Goal: Transaction & Acquisition: Purchase product/service

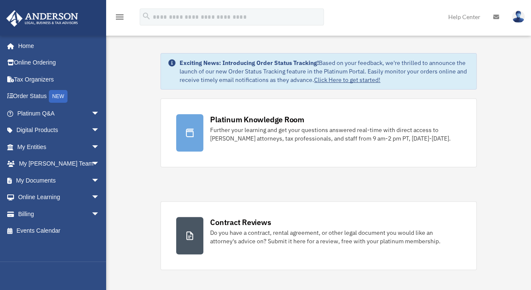
click at [23, 219] on link "Billing arrow_drop_down" at bounding box center [59, 214] width 107 height 17
click at [73, 215] on link "Billing arrow_drop_down" at bounding box center [59, 214] width 107 height 17
click at [91, 209] on span "arrow_drop_down" at bounding box center [99, 214] width 17 height 17
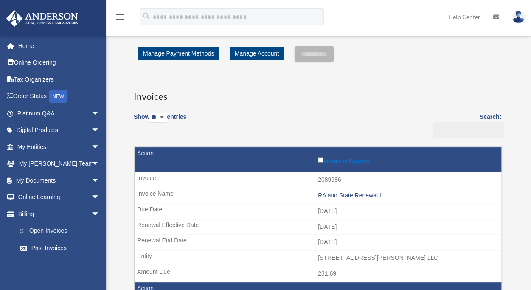
click at [40, 227] on link "$ Open Invoices" at bounding box center [58, 231] width 92 height 17
click at [323, 160] on label "Include in Payment" at bounding box center [407, 159] width 179 height 8
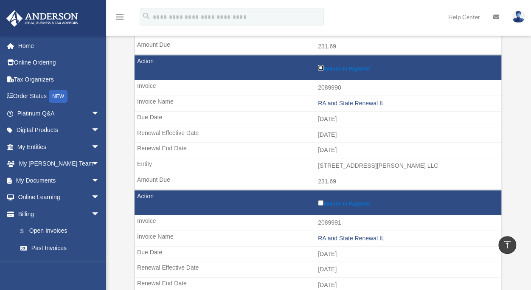
scroll to position [510, 0]
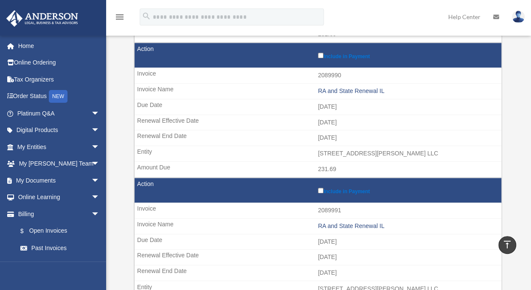
click at [320, 188] on label "Include in Payment" at bounding box center [407, 190] width 179 height 8
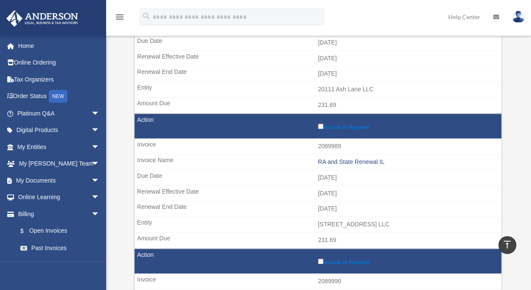
scroll to position [0, 0]
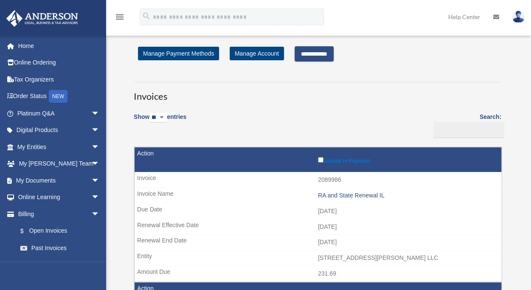
click at [315, 59] on input "**********" at bounding box center [314, 53] width 39 height 15
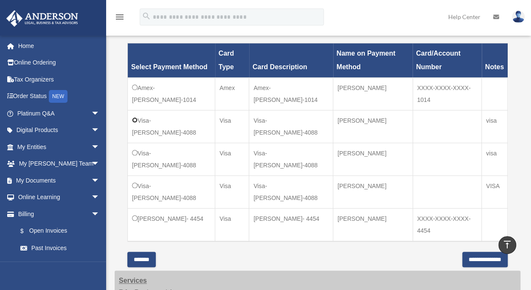
scroll to position [382, 0]
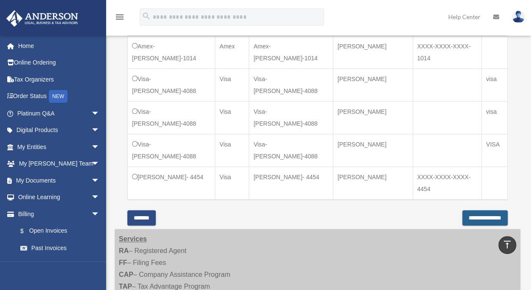
click at [481, 210] on input "**********" at bounding box center [484, 217] width 45 height 15
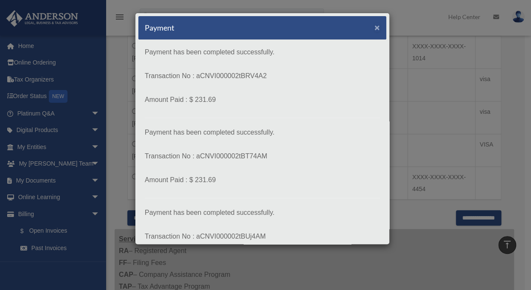
click at [375, 28] on span "×" at bounding box center [378, 28] width 6 height 10
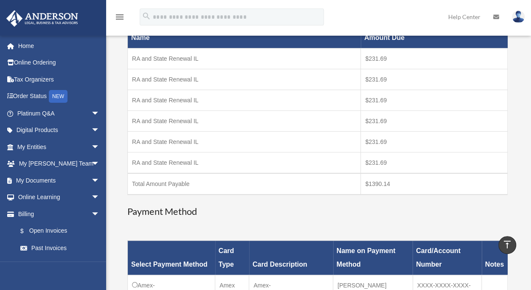
scroll to position [0, 0]
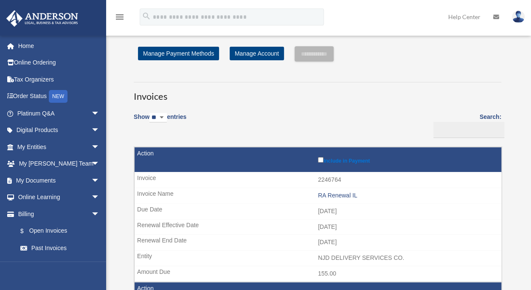
click at [39, 228] on link "$ Open Invoices" at bounding box center [58, 231] width 92 height 17
click at [24, 42] on link "Home" at bounding box center [59, 45] width 107 height 17
